Goal: Book appointment/travel/reservation

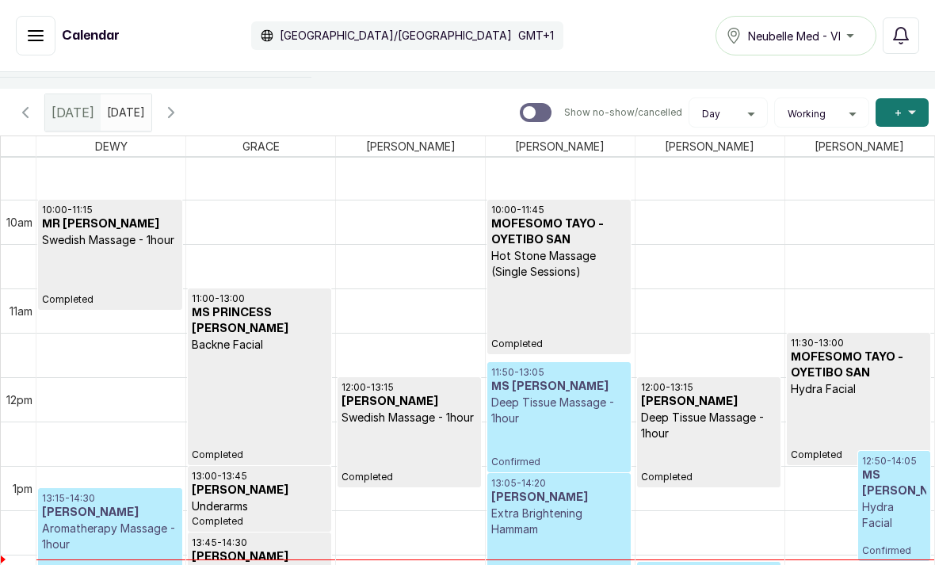
scroll to position [845, 0]
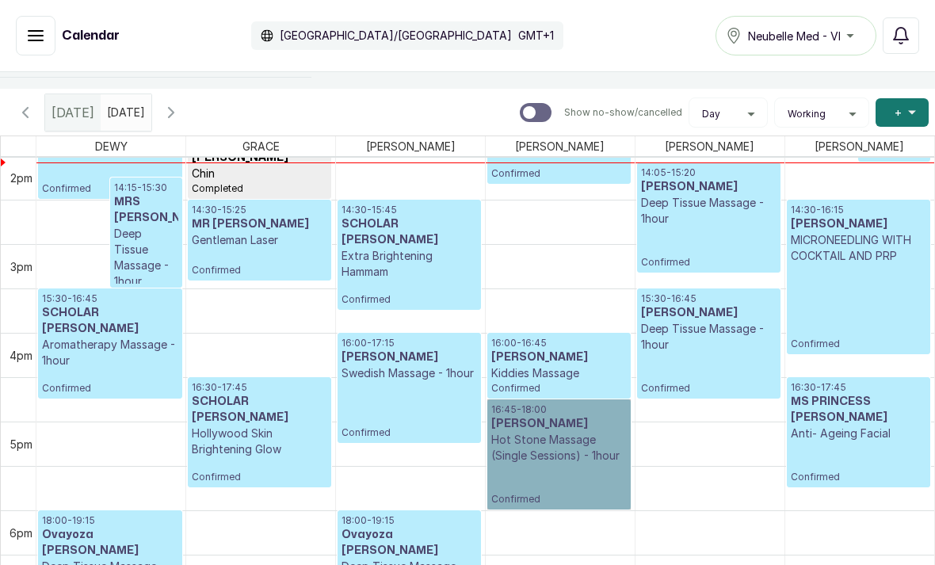
click at [548, 469] on link "16:45 - 18:00 MS FUNKE Hot Stone Massage (Single Sessions) - 1hour Confirmed" at bounding box center [558, 454] width 143 height 110
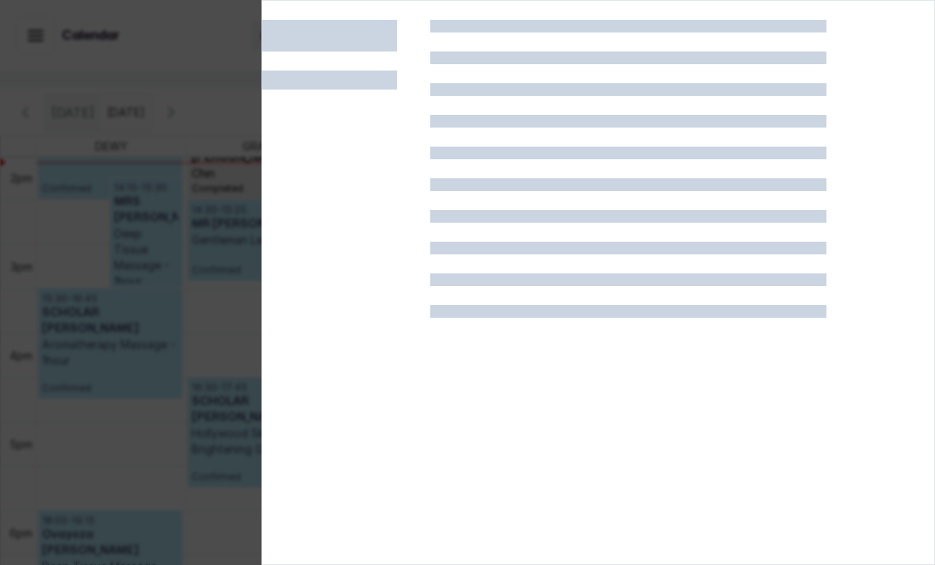
click at [73, 360] on div at bounding box center [467, 282] width 935 height 565
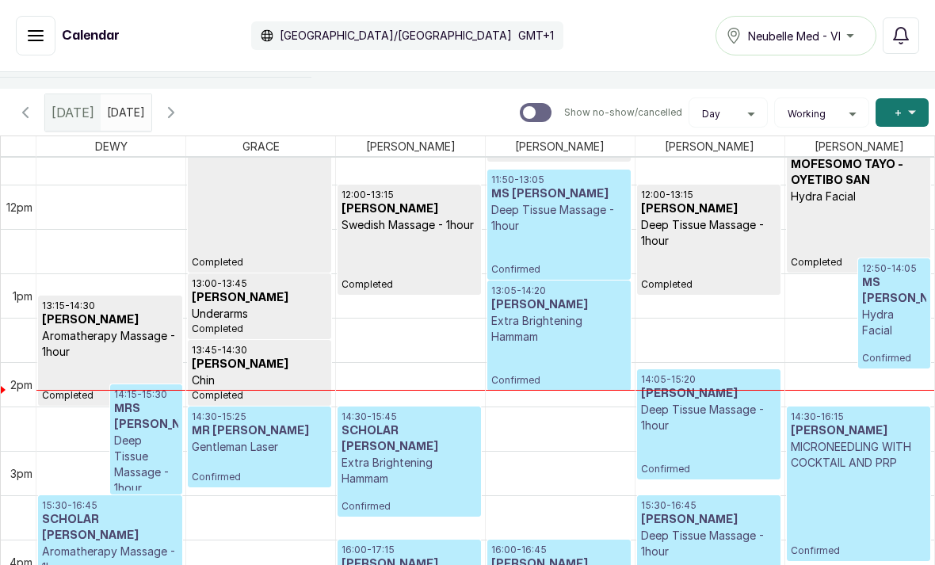
scroll to position [1038, 0]
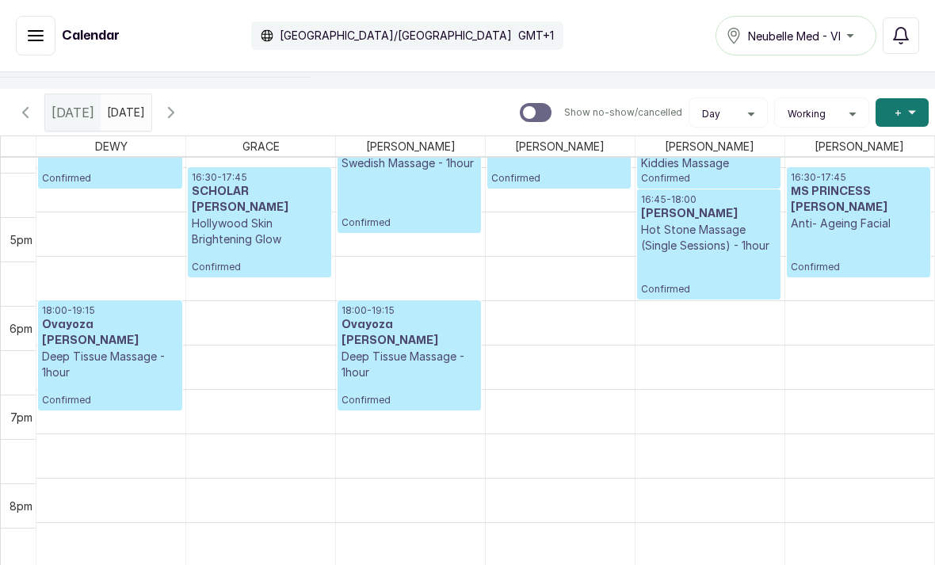
scroll to position [1483, 0]
